Goal: Transaction & Acquisition: Purchase product/service

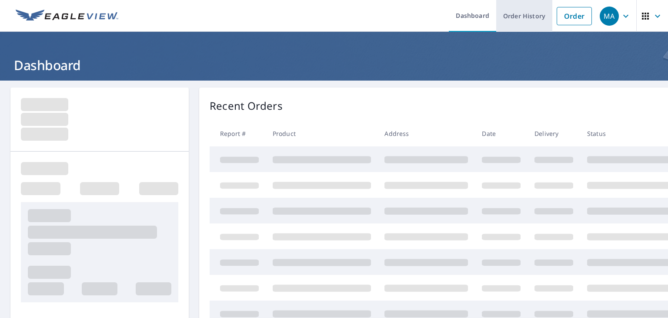
click at [506, 20] on link "Order History" at bounding box center [524, 16] width 56 height 32
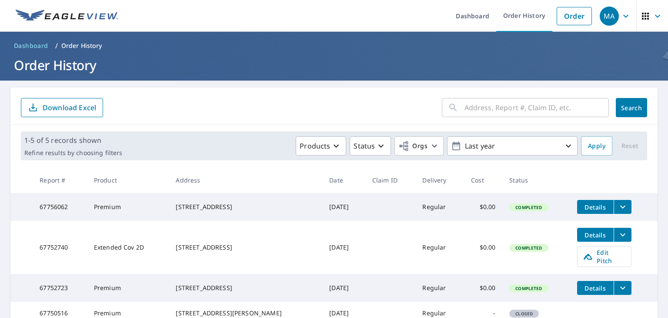
click at [465, 103] on input "text" at bounding box center [537, 107] width 144 height 24
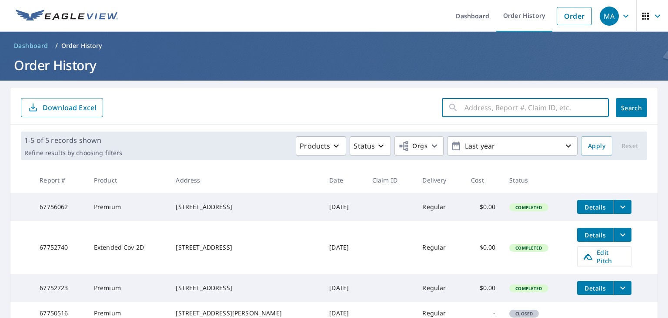
paste input "[STREET_ADDRESS]"
type input "[STREET_ADDRESS]"
click at [623, 108] on span "Search" at bounding box center [631, 108] width 17 height 8
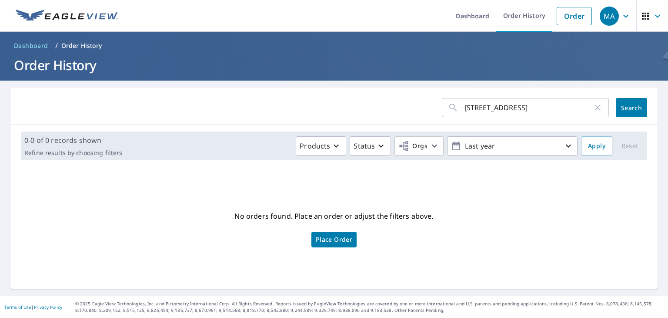
click at [335, 243] on link "Place Order" at bounding box center [333, 239] width 45 height 16
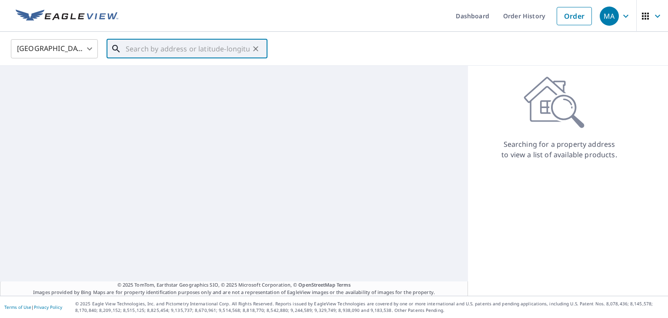
click at [185, 53] on input "text" at bounding box center [188, 49] width 124 height 24
paste input "[STREET_ADDRESS]"
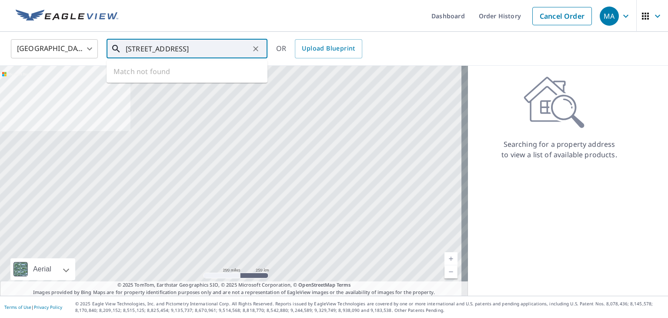
type input "[STREET_ADDRESS]"
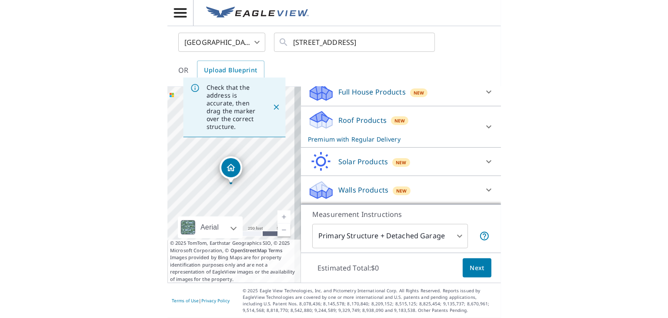
scroll to position [109, 0]
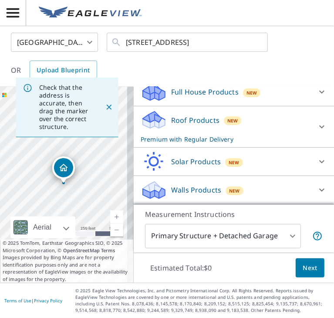
click at [302, 265] on span "Next" at bounding box center [309, 267] width 15 height 11
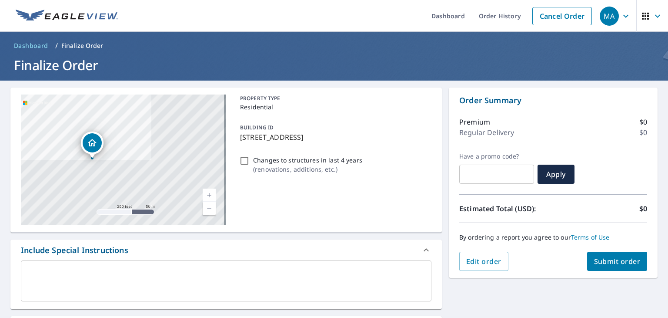
click at [144, 278] on textarea at bounding box center [226, 280] width 398 height 25
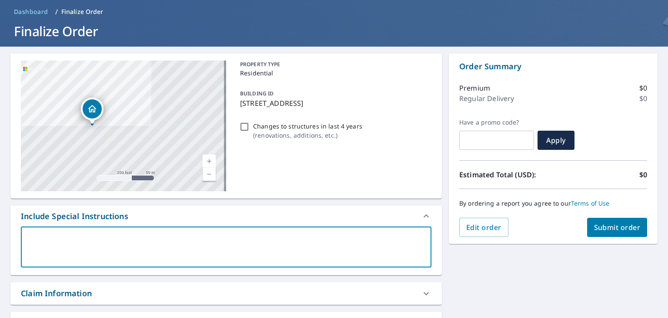
scroll to position [174, 0]
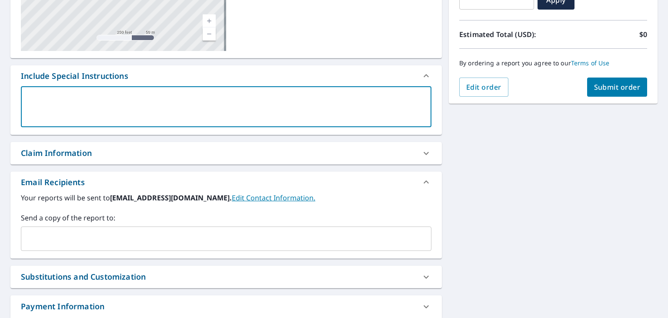
click at [92, 247] on div "​" at bounding box center [226, 238] width 411 height 24
paste input "kshenk@homegeniusexteriors.com"
type input "kshenk@homegeniusexteriors.com"
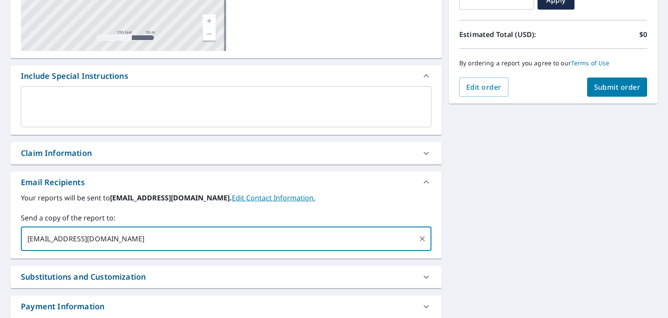
checkbox input "true"
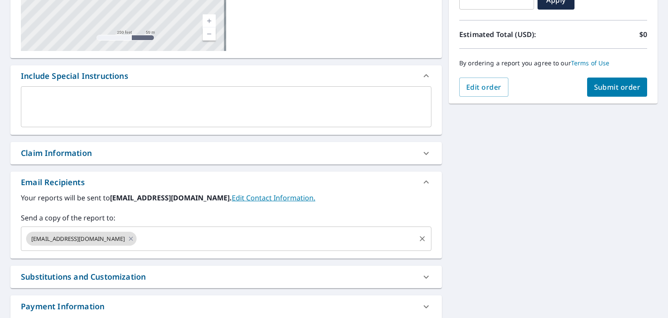
click at [214, 239] on input "text" at bounding box center [276, 238] width 277 height 17
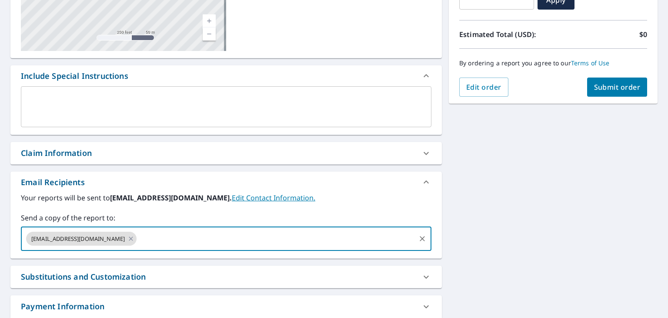
paste input "jdepaul@homegeniusexteriors.com"
type input "jdepaul@homegeniusexteriors.com"
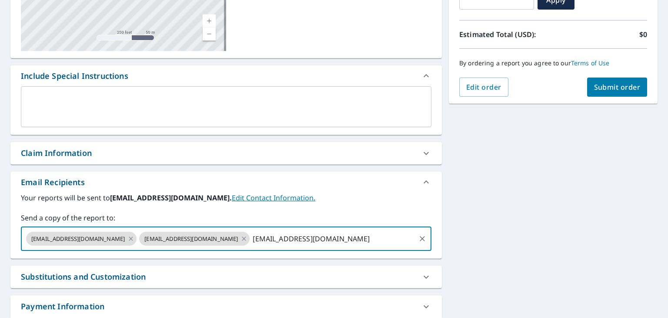
checkbox input "true"
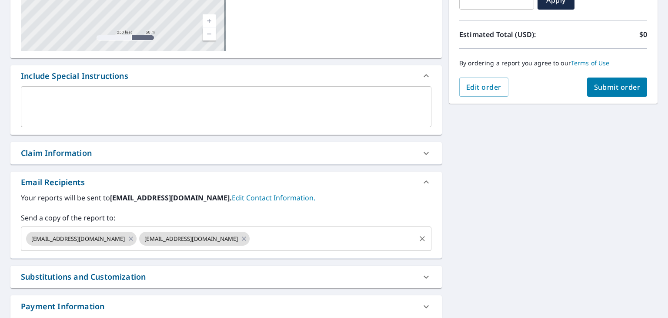
click at [273, 237] on input "text" at bounding box center [333, 238] width 164 height 17
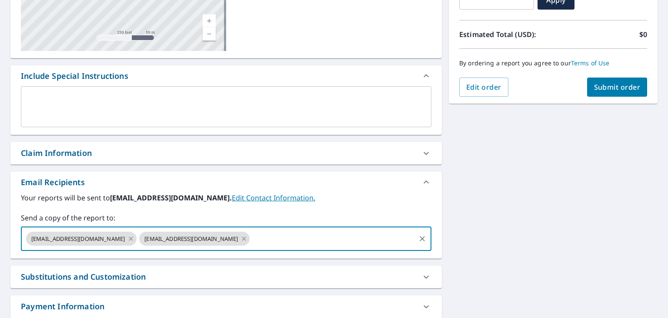
paste input "larboleda@homegeniusexteriors.com"
type input "larboleda@homegeniusexteriors.com"
click at [594, 88] on span "Submit order" at bounding box center [617, 87] width 47 height 10
checkbox input "true"
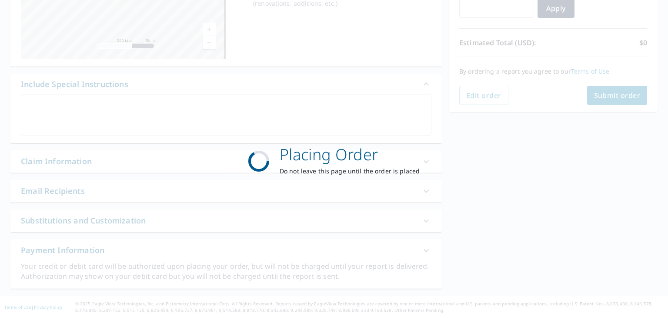
scroll to position [165, 0]
